Goal: Task Accomplishment & Management: Manage account settings

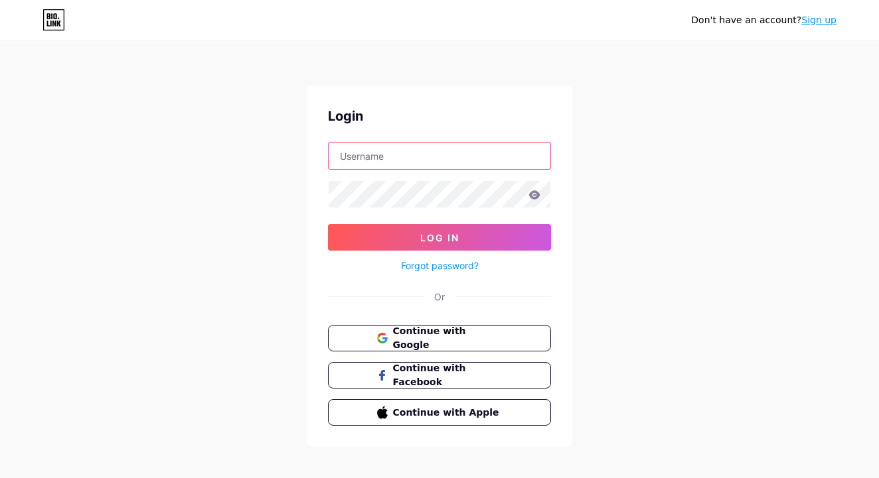
type input "mrtechbdofficial"
